Goal: Task Accomplishment & Management: Use online tool/utility

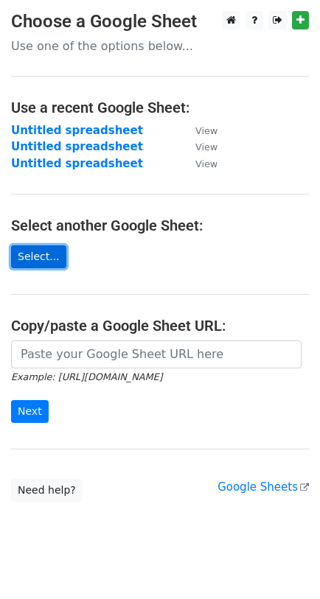
click at [37, 264] on link "Select..." at bounding box center [38, 256] width 55 height 23
click at [37, 259] on link "Select..." at bounding box center [38, 256] width 55 height 23
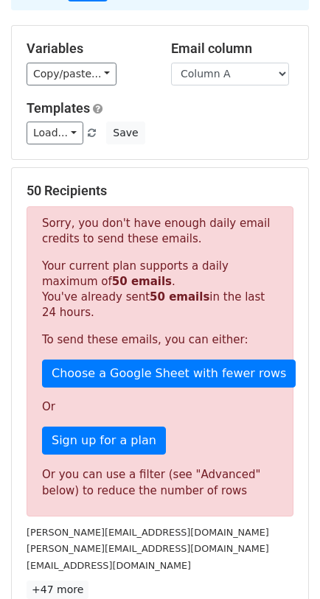
scroll to position [116, 0]
